Goal: Find specific page/section: Find specific page/section

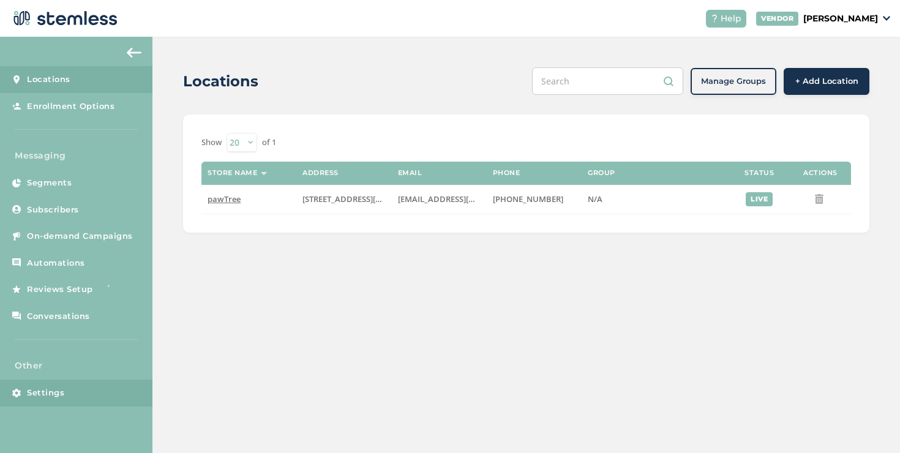
click at [83, 386] on link "Settings" at bounding box center [76, 393] width 152 height 27
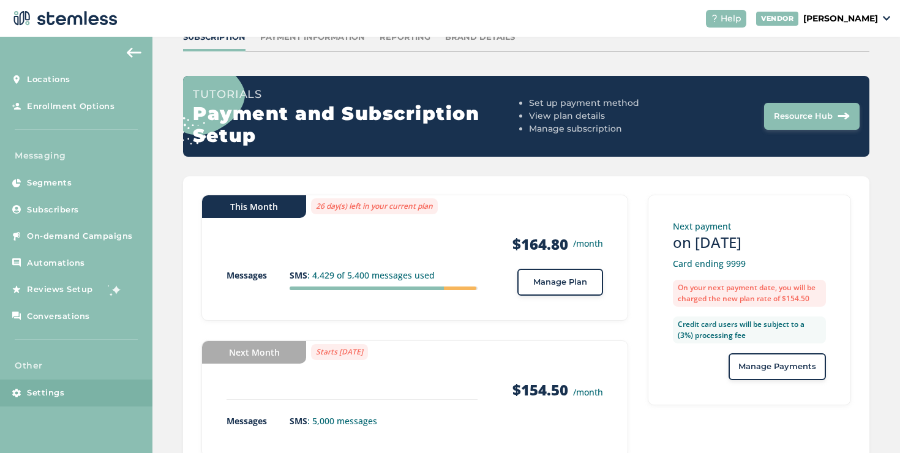
scroll to position [48, 0]
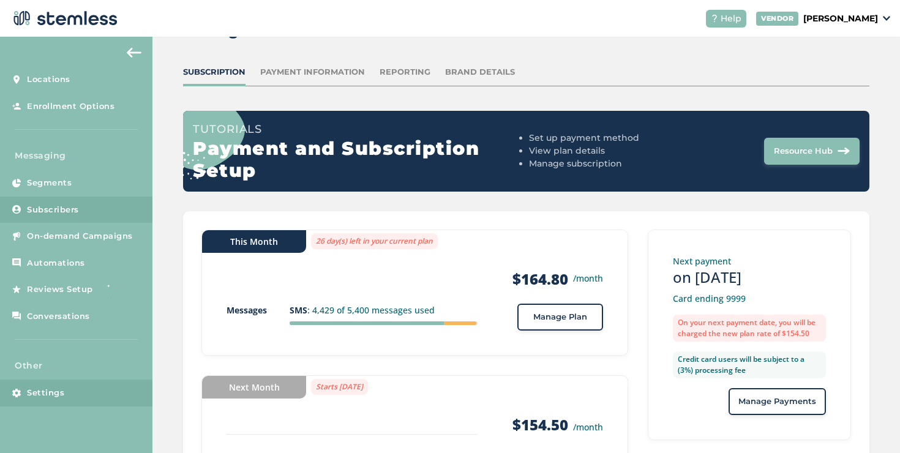
click at [87, 212] on link "Subscribers" at bounding box center [76, 210] width 152 height 27
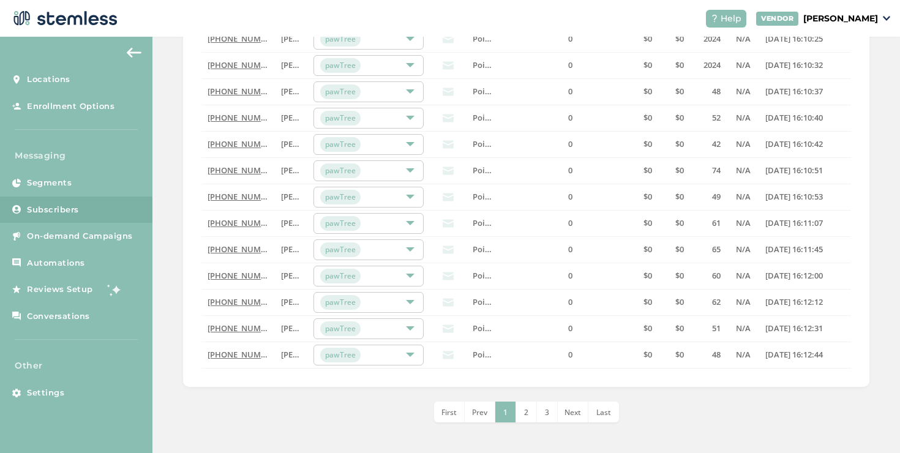
scroll to position [117, 0]
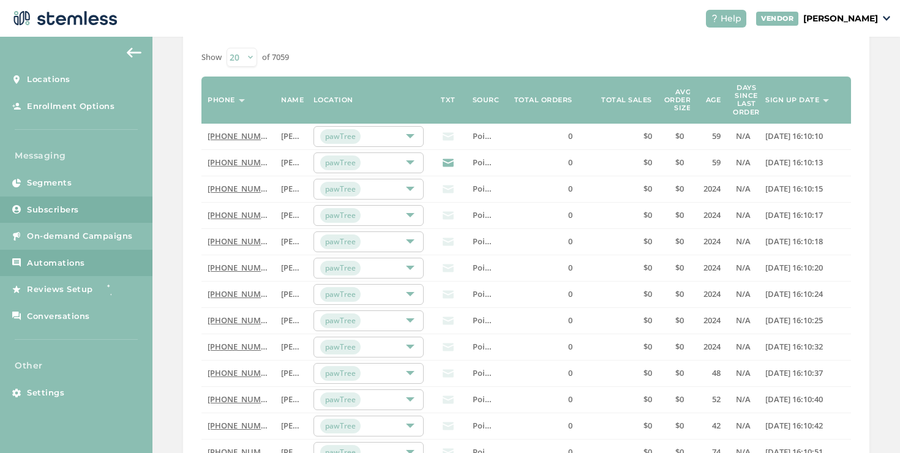
click at [72, 261] on span "Automations" at bounding box center [56, 263] width 58 height 12
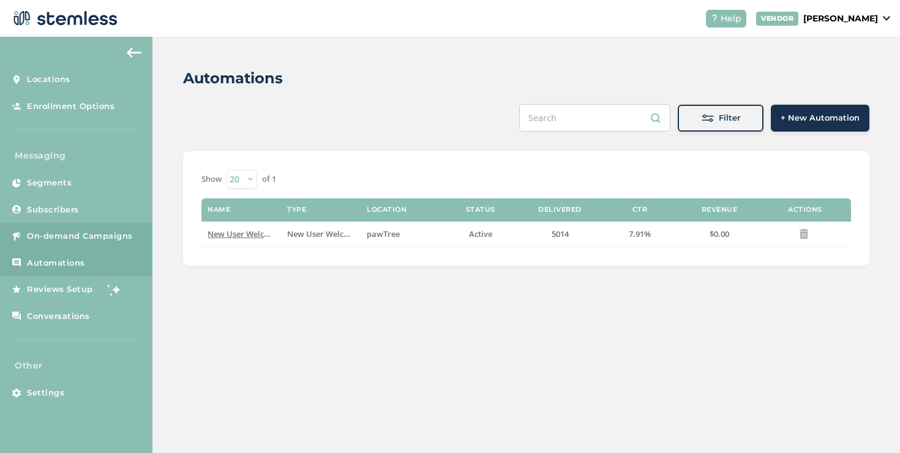
click at [126, 239] on span "On-demand Campaigns" at bounding box center [80, 236] width 106 height 12
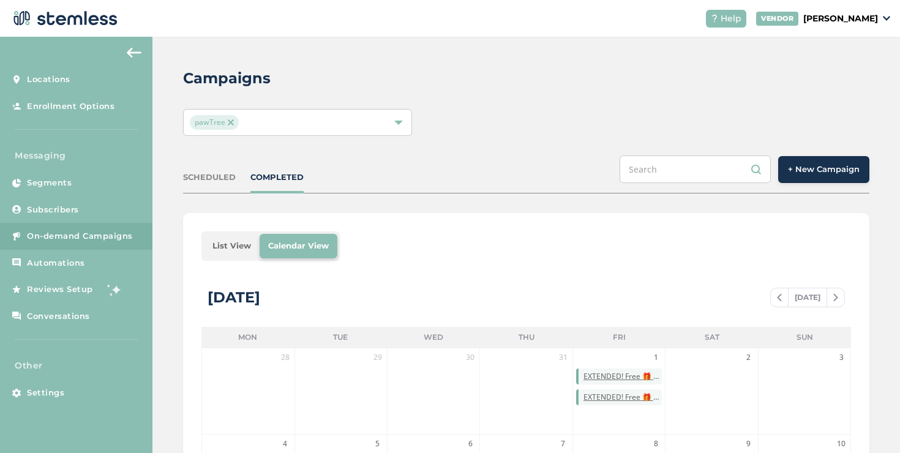
click at [230, 236] on li "List View" at bounding box center [232, 246] width 56 height 24
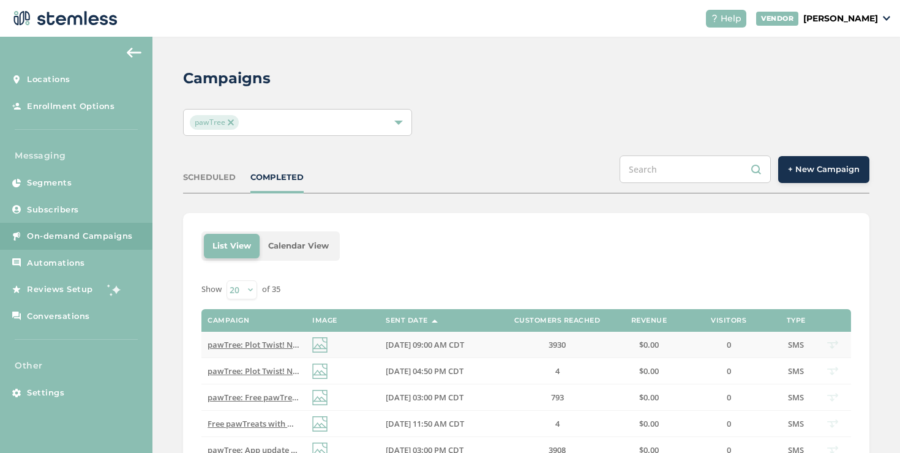
click at [225, 342] on span "pawTree: Plot Twist! New petPros in Aug: Earn 100 pawTrip Points with any PV! S…" at bounding box center [470, 344] width 525 height 11
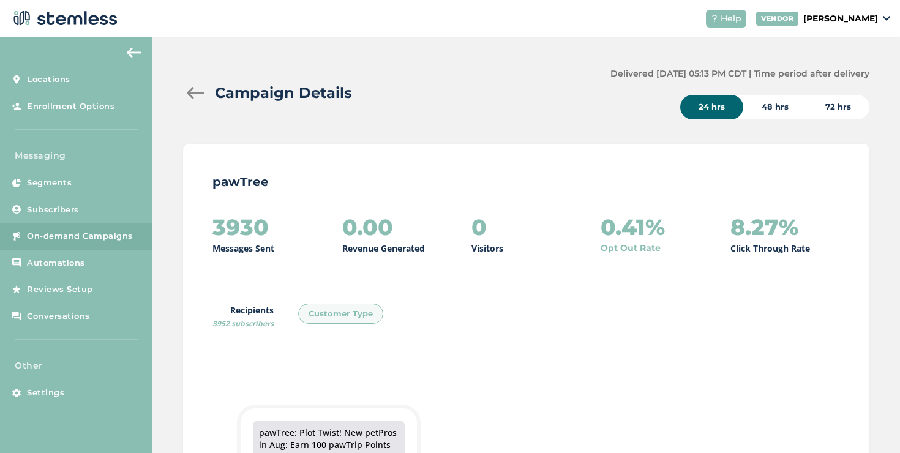
click at [773, 100] on div "48 hrs" at bounding box center [775, 107] width 64 height 24
click at [847, 103] on div "72 hrs" at bounding box center [838, 107] width 62 height 24
click at [771, 108] on div "48 hrs" at bounding box center [775, 107] width 64 height 24
click at [709, 108] on div "24 hrs" at bounding box center [711, 107] width 63 height 24
click at [763, 114] on div "48 hrs" at bounding box center [775, 107] width 64 height 24
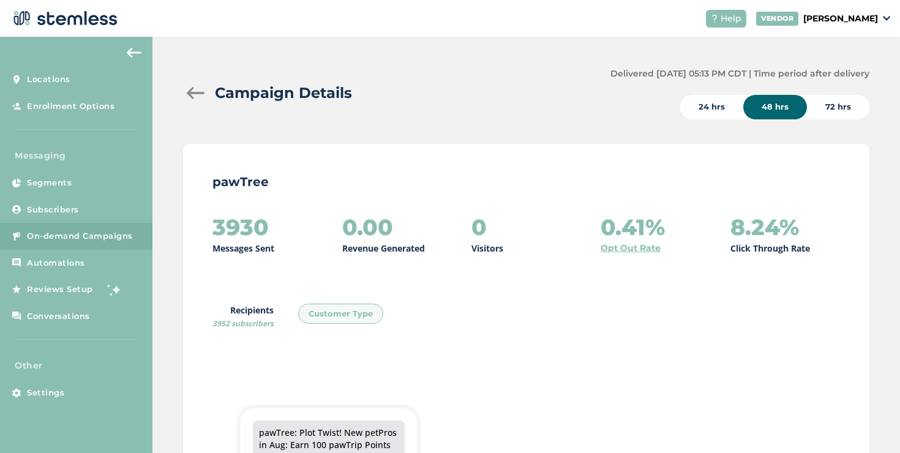
click at [820, 107] on div "72 hrs" at bounding box center [838, 107] width 62 height 24
click at [781, 106] on div "48 hrs" at bounding box center [775, 107] width 64 height 24
click at [710, 107] on div "24 hrs" at bounding box center [711, 107] width 63 height 24
click at [776, 109] on div "48 hrs" at bounding box center [775, 107] width 64 height 24
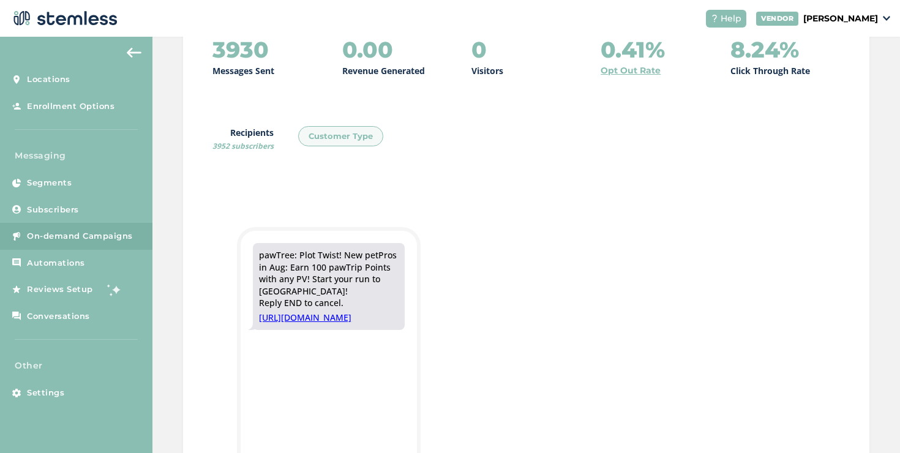
scroll to position [9, 0]
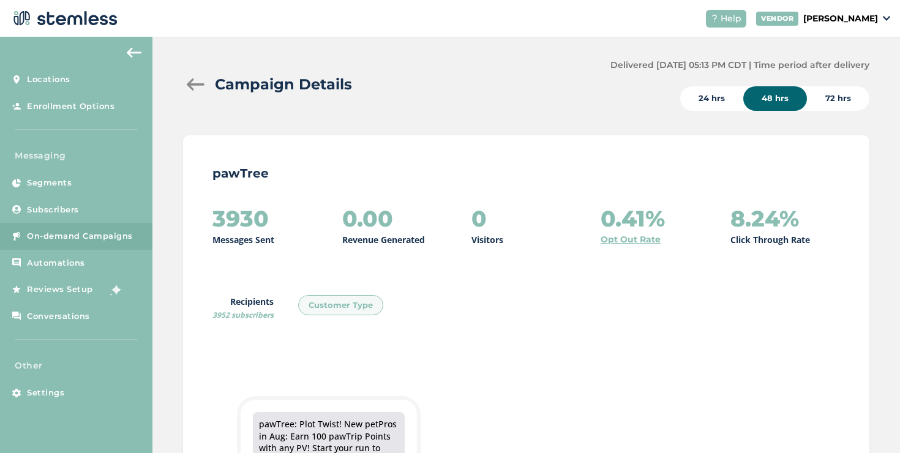
click at [817, 105] on div "72 hrs" at bounding box center [838, 98] width 62 height 24
click at [763, 108] on div "48 hrs" at bounding box center [775, 98] width 64 height 24
click at [700, 103] on div "24 hrs" at bounding box center [711, 98] width 63 height 24
click at [760, 96] on div "48 hrs" at bounding box center [775, 98] width 64 height 24
click at [828, 100] on div "72 hrs" at bounding box center [838, 98] width 62 height 24
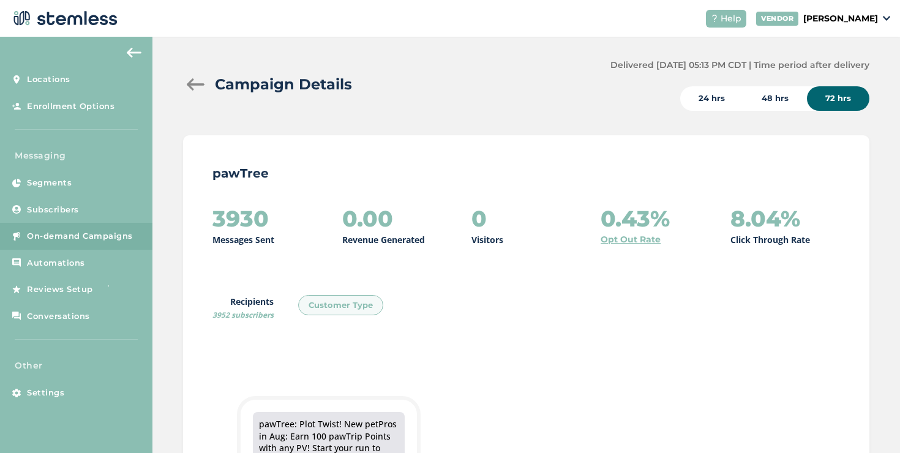
click at [755, 97] on div "48 hrs" at bounding box center [775, 98] width 64 height 24
click at [700, 97] on div "24 hrs" at bounding box center [711, 98] width 63 height 24
